Goal: Task Accomplishment & Management: Use online tool/utility

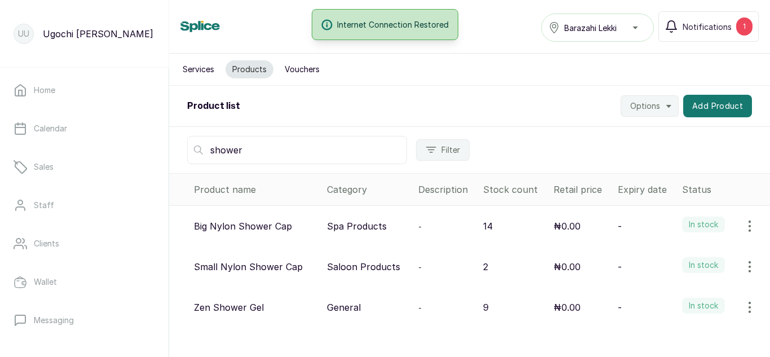
click at [261, 151] on input "shower" at bounding box center [297, 150] width 220 height 28
type input "s"
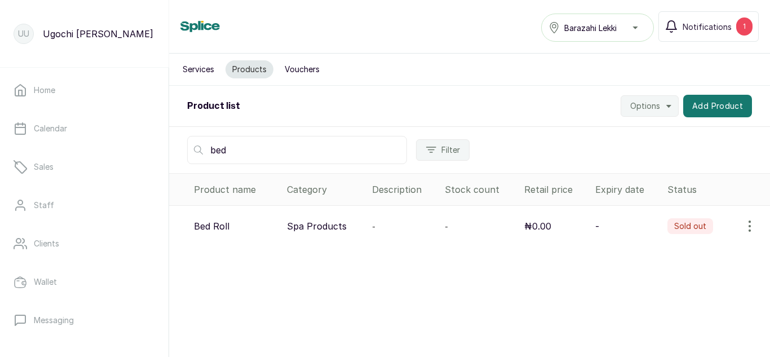
type input "bed"
click at [743, 227] on icon "button" at bounding box center [750, 226] width 14 height 14
click at [667, 256] on span "View" at bounding box center [677, 258] width 20 height 14
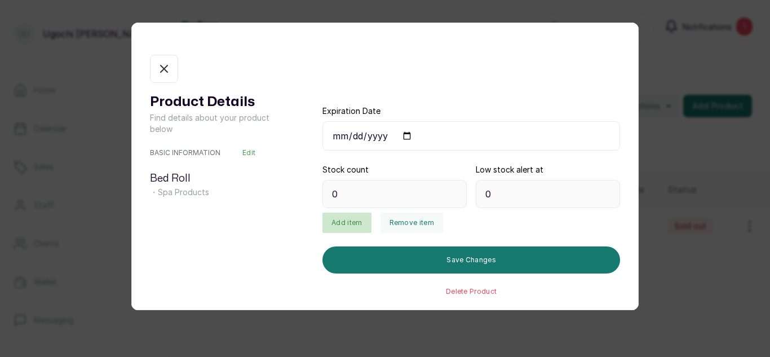
click at [338, 228] on button "Add item" at bounding box center [347, 223] width 49 height 20
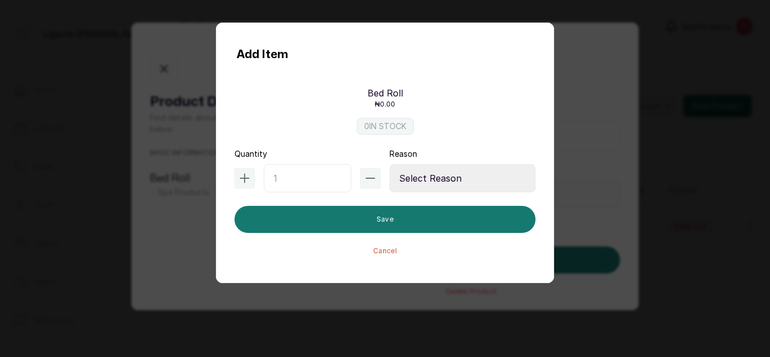
click at [284, 184] on input "text" at bounding box center [307, 178] width 87 height 28
type input "10"
click at [425, 175] on select "Select Reason Internal Use New Stock Damaged Adjustment Transfer Return Other" at bounding box center [463, 178] width 146 height 28
select select "new_stock"
click at [390, 164] on select "Select Reason Internal Use New Stock Damaged Adjustment Transfer Return Other" at bounding box center [463, 178] width 146 height 28
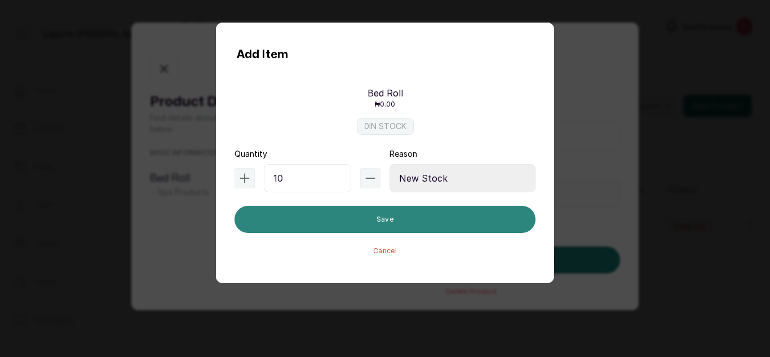
click at [367, 226] on button "Save" at bounding box center [385, 219] width 301 height 27
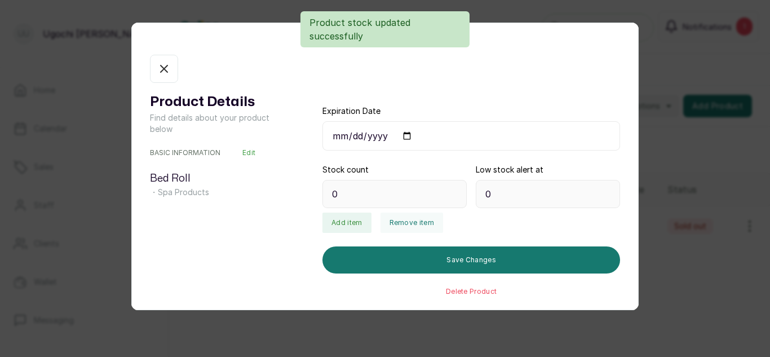
type input "10"
click at [163, 71] on icon "button" at bounding box center [164, 68] width 7 height 7
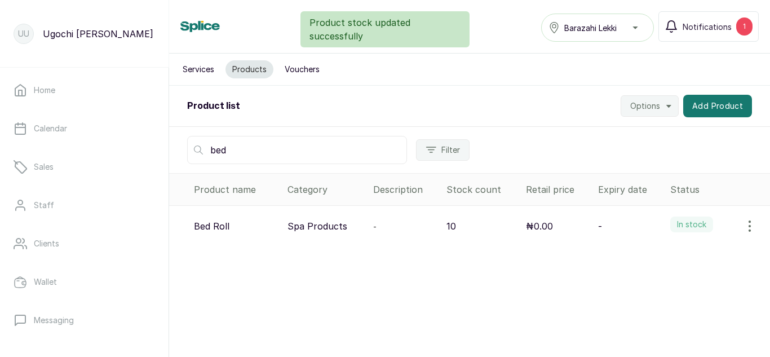
click at [259, 152] on input "bed" at bounding box center [297, 150] width 220 height 28
type input "b"
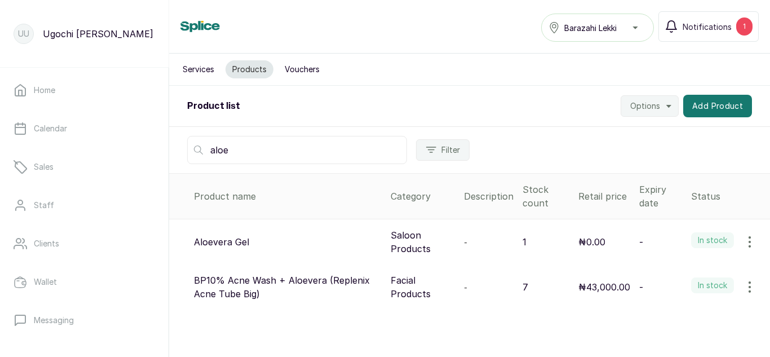
type input "aloe"
click at [743, 239] on icon "button" at bounding box center [750, 242] width 14 height 14
click at [649, 274] on icon at bounding box center [656, 274] width 14 height 14
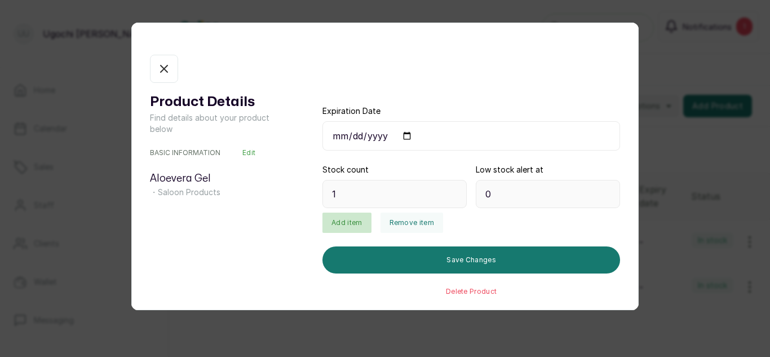
click at [338, 220] on button "Add item" at bounding box center [347, 223] width 49 height 20
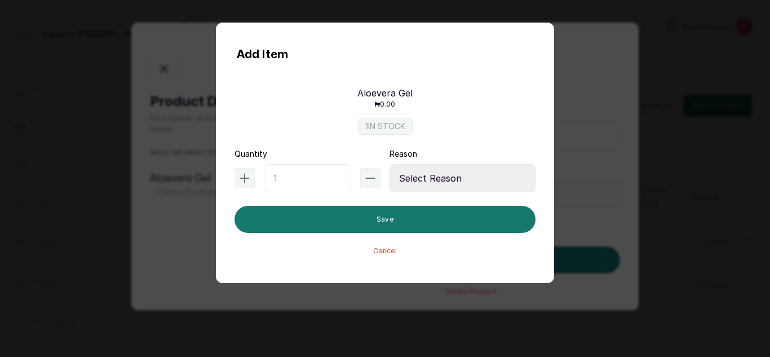
click at [298, 179] on input "text" at bounding box center [307, 178] width 87 height 28
type input "5"
click at [421, 175] on select "Select Reason Internal Use New Stock Damaged Adjustment Transfer Return Other" at bounding box center [463, 178] width 146 height 28
select select "new_stock"
click at [390, 164] on select "Select Reason Internal Use New Stock Damaged Adjustment Transfer Return Other" at bounding box center [463, 178] width 146 height 28
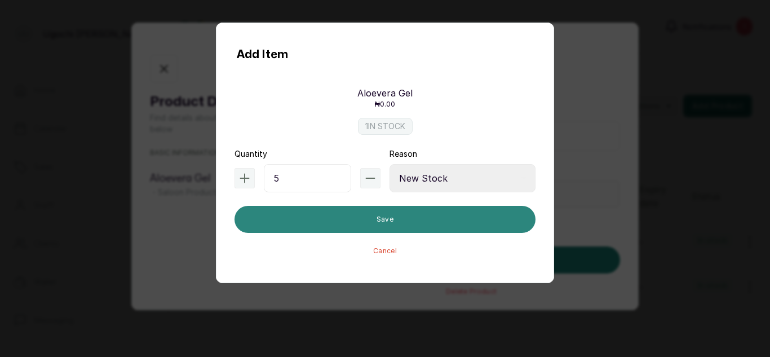
click at [371, 230] on button "Save" at bounding box center [385, 219] width 301 height 27
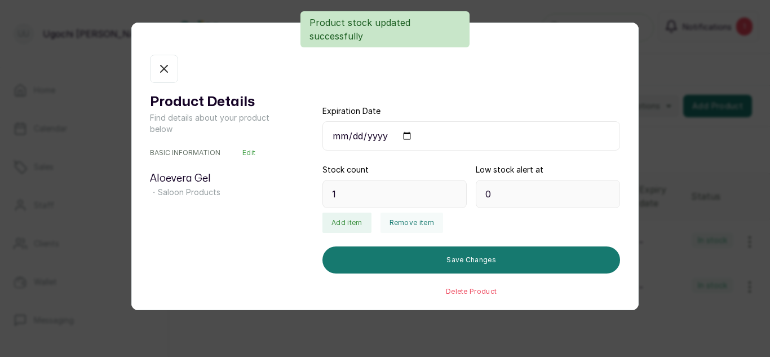
type input "6"
click at [159, 60] on button "In stock" at bounding box center [164, 69] width 28 height 28
